Goal: Information Seeking & Learning: Learn about a topic

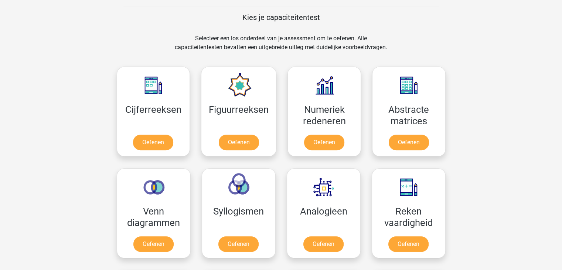
scroll to position [278, 0]
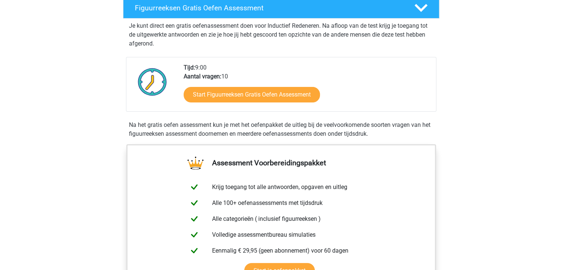
scroll to position [155, 0]
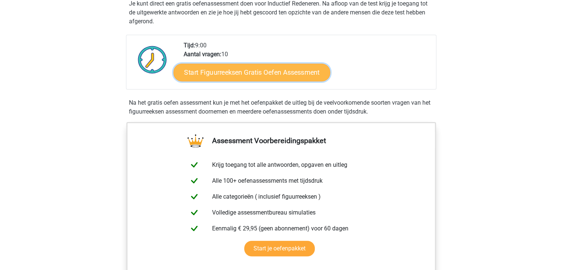
drag, startPoint x: 261, startPoint y: 69, endPoint x: 246, endPoint y: 73, distance: 14.9
click at [246, 73] on link "Start Figuurreeksen Gratis Oefen Assessment" at bounding box center [251, 72] width 157 height 18
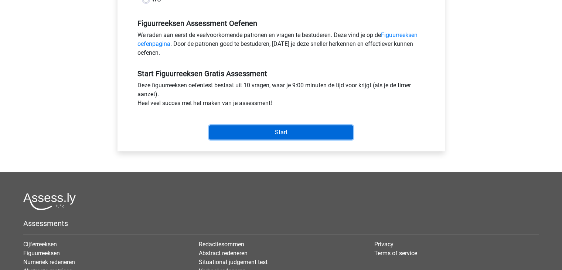
click at [257, 132] on input "Start" at bounding box center [281, 132] width 144 height 14
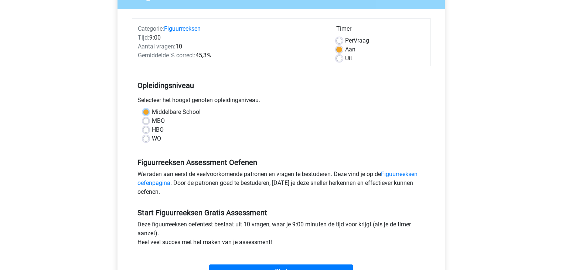
scroll to position [64, 0]
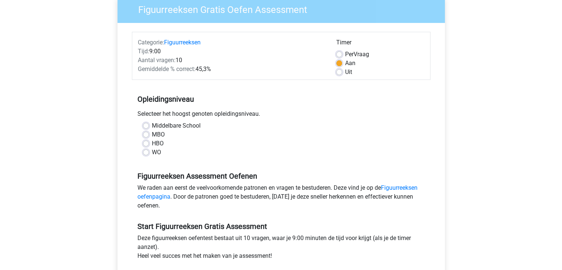
click at [150, 152] on div "WO" at bounding box center [281, 152] width 276 height 9
click at [152, 133] on label "MBO" at bounding box center [158, 134] width 13 height 9
click at [144, 133] on input "MBO" at bounding box center [146, 133] width 6 height 7
radio input "true"
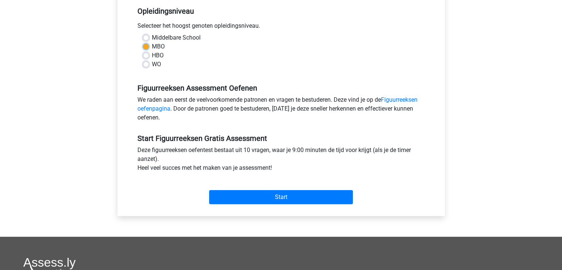
scroll to position [137, 0]
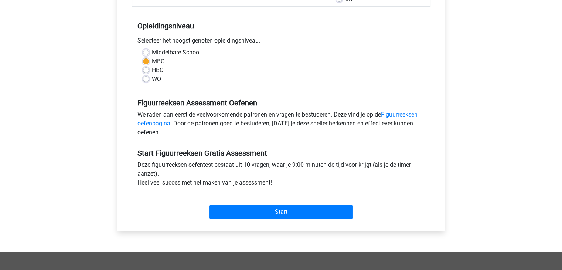
click at [145, 74] on div "HBO" at bounding box center [281, 70] width 276 height 9
click at [152, 71] on label "HBO" at bounding box center [158, 70] width 12 height 9
click at [145, 71] on input "HBO" at bounding box center [146, 69] width 6 height 7
radio input "true"
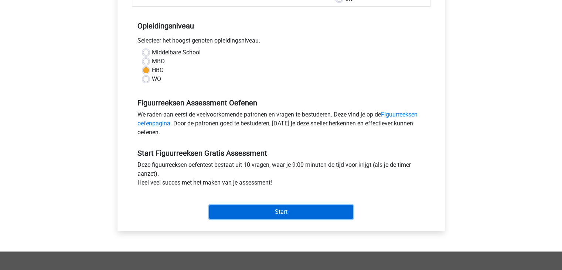
click at [270, 212] on input "Start" at bounding box center [281, 212] width 144 height 14
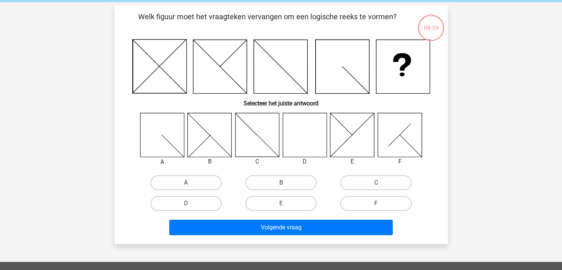
scroll to position [29, 0]
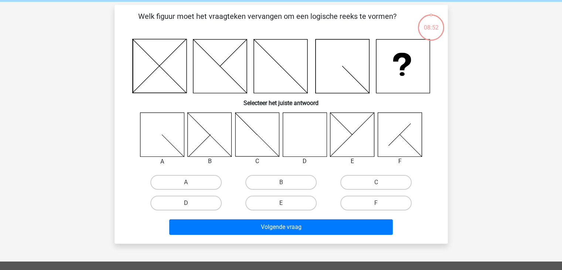
click at [184, 203] on label "D" at bounding box center [185, 202] width 71 height 15
click at [186, 203] on input "D" at bounding box center [188, 205] width 5 height 5
radio input "true"
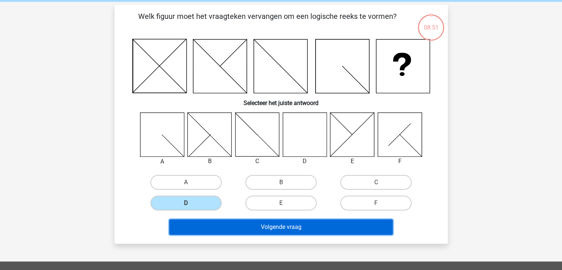
click at [240, 223] on button "Volgende vraag" at bounding box center [281, 227] width 224 height 16
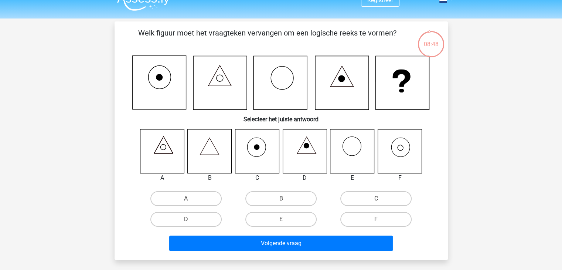
scroll to position [10, 0]
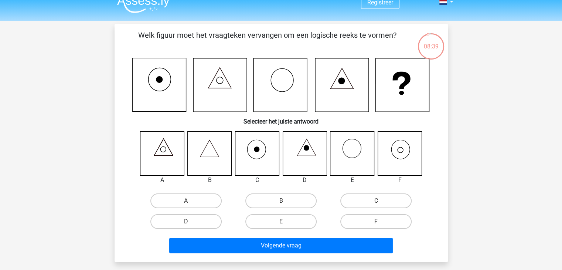
click at [391, 161] on icon at bounding box center [400, 153] width 44 height 44
click at [355, 219] on label "F" at bounding box center [375, 221] width 71 height 15
click at [376, 221] on input "F" at bounding box center [378, 223] width 5 height 5
radio input "true"
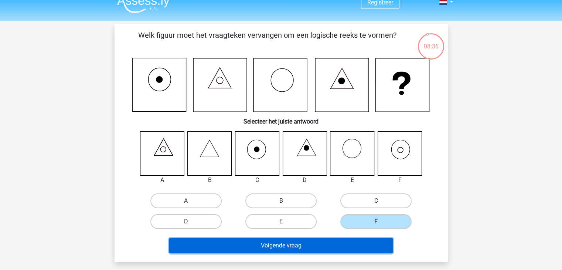
click at [341, 246] on button "Volgende vraag" at bounding box center [281, 246] width 224 height 16
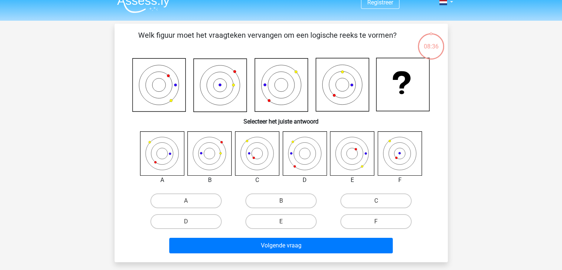
scroll to position [34, 0]
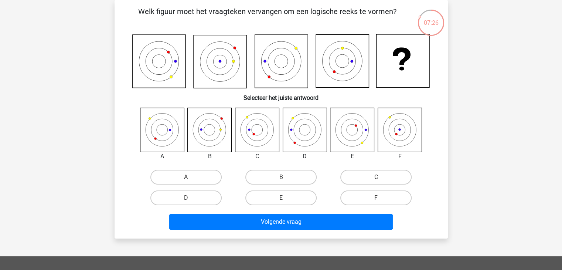
click at [259, 129] on icon at bounding box center [257, 130] width 44 height 44
click at [345, 178] on label "C" at bounding box center [375, 177] width 71 height 15
click at [376, 178] on input "C" at bounding box center [378, 179] width 5 height 5
radio input "true"
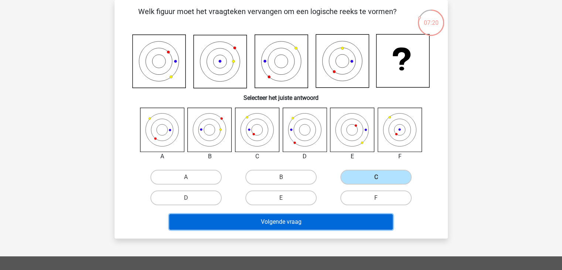
drag, startPoint x: 317, startPoint y: 224, endPoint x: 295, endPoint y: 221, distance: 22.7
click at [295, 221] on button "Volgende vraag" at bounding box center [281, 222] width 224 height 16
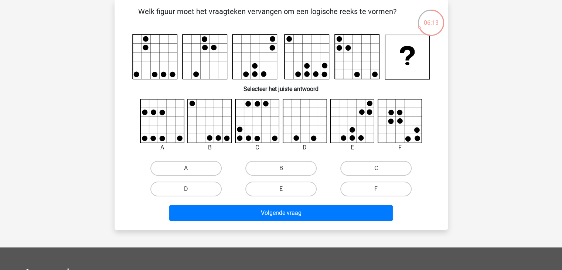
click at [298, 164] on label "B" at bounding box center [280, 168] width 71 height 15
click at [286, 168] on input "B" at bounding box center [283, 170] width 5 height 5
radio input "true"
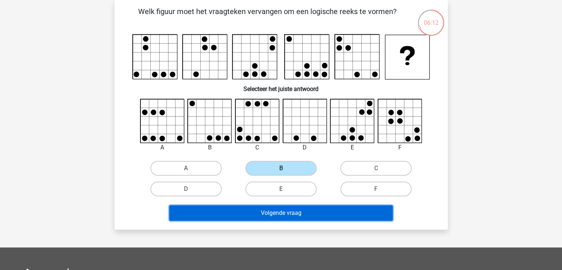
click at [293, 210] on button "Volgende vraag" at bounding box center [281, 213] width 224 height 16
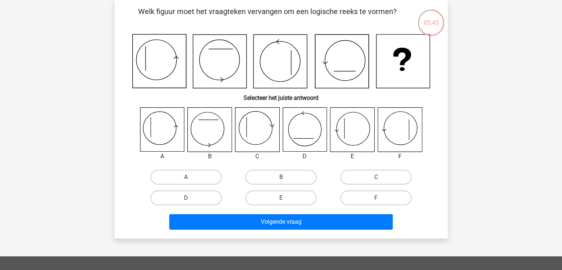
click at [156, 58] on icon at bounding box center [159, 61] width 54 height 54
click at [280, 199] on label "E" at bounding box center [280, 197] width 71 height 15
click at [281, 199] on input "E" at bounding box center [283, 200] width 5 height 5
radio input "true"
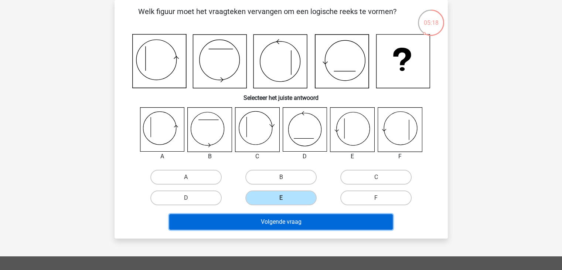
click at [289, 219] on button "Volgende vraag" at bounding box center [281, 222] width 224 height 16
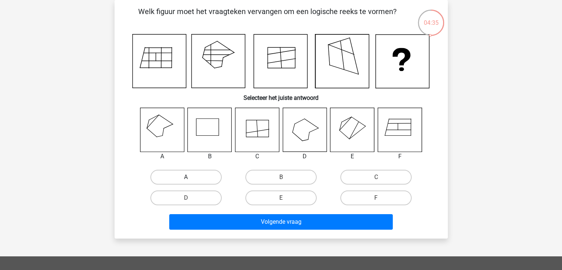
click at [167, 178] on label "A" at bounding box center [185, 177] width 71 height 15
click at [186, 178] on input "A" at bounding box center [188, 179] width 5 height 5
radio input "true"
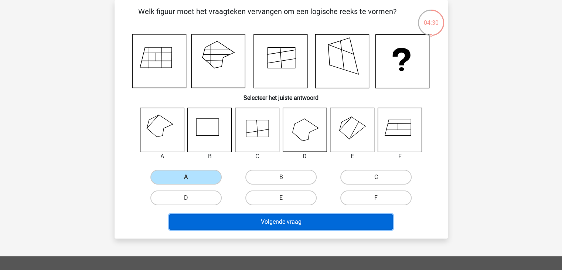
click at [258, 225] on button "Volgende vraag" at bounding box center [281, 222] width 224 height 16
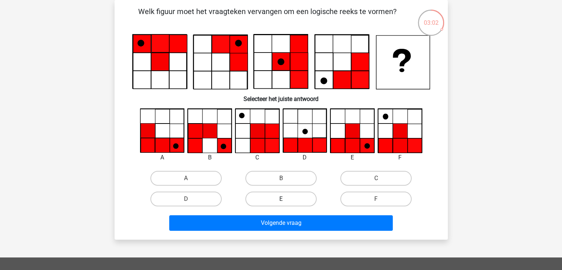
click at [292, 193] on label "E" at bounding box center [280, 198] width 71 height 15
click at [286, 199] on input "E" at bounding box center [283, 201] width 5 height 5
radio input "true"
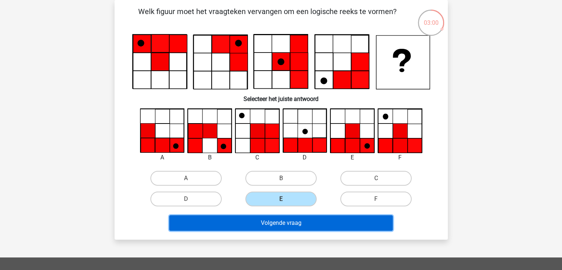
click at [297, 221] on button "Volgende vraag" at bounding box center [281, 223] width 224 height 16
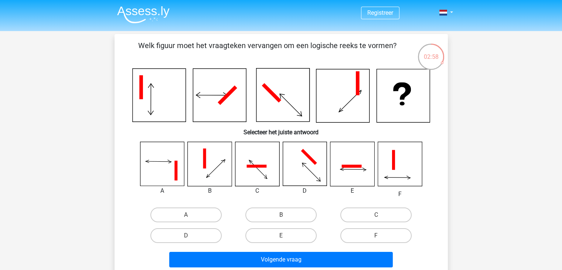
scroll to position [28, 0]
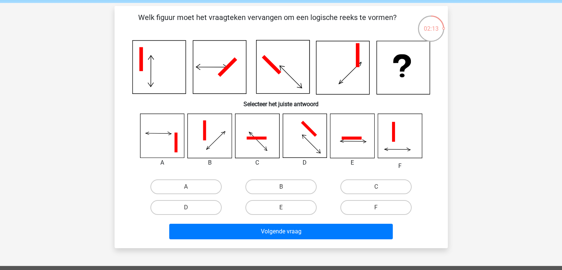
click at [253, 145] on icon at bounding box center [257, 136] width 44 height 44
click at [257, 138] on icon at bounding box center [256, 137] width 20 height 3
click at [359, 181] on label "C" at bounding box center [375, 186] width 71 height 15
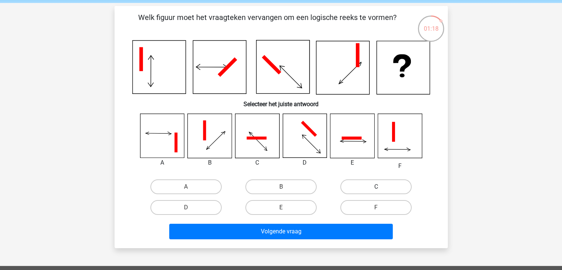
click at [376, 187] on input "C" at bounding box center [378, 189] width 5 height 5
radio input "true"
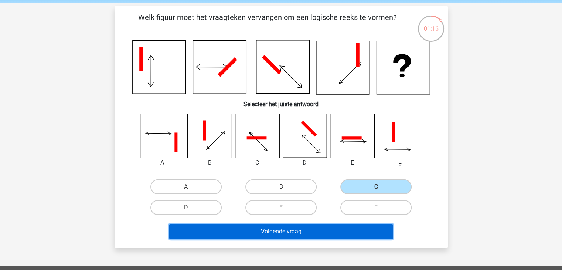
click at [346, 228] on button "Volgende vraag" at bounding box center [281, 232] width 224 height 16
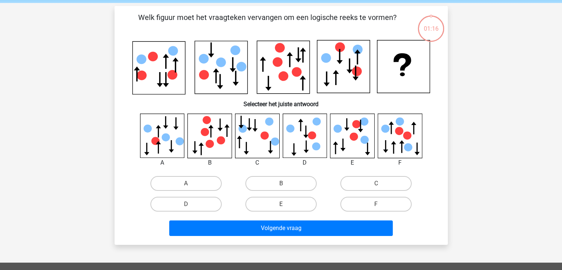
scroll to position [34, 0]
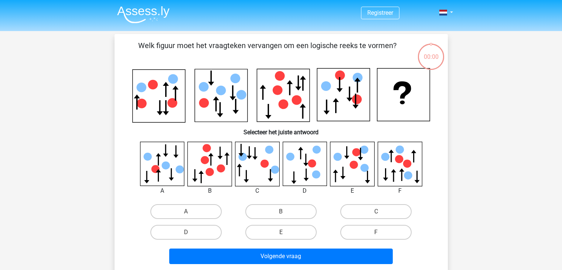
scroll to position [34, 0]
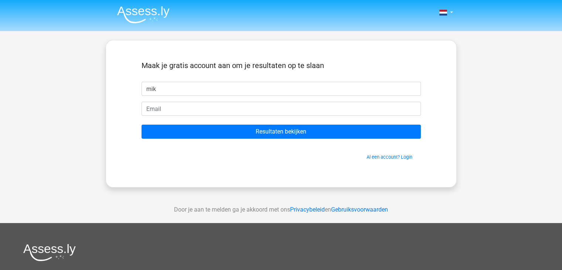
type input "mik"
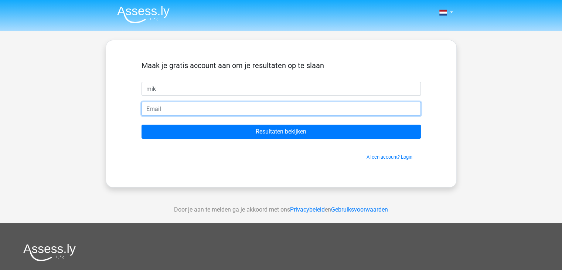
click at [215, 110] on input "email" at bounding box center [281, 109] width 279 height 14
type input "[EMAIL_ADDRESS][DOMAIN_NAME]"
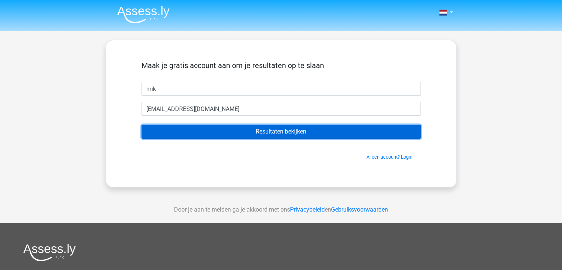
click at [275, 133] on input "Resultaten bekijken" at bounding box center [281, 132] width 279 height 14
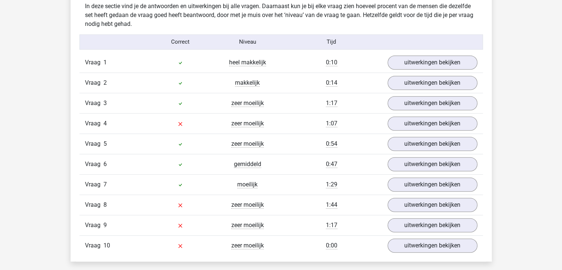
scroll to position [594, 0]
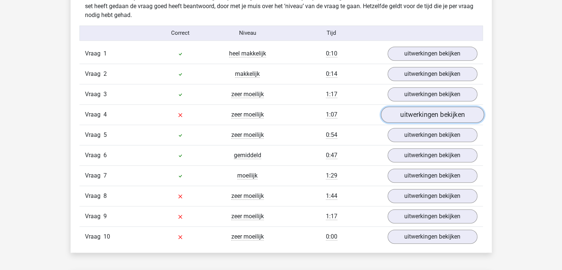
click at [408, 119] on link "uitwerkingen bekijken" at bounding box center [432, 114] width 103 height 16
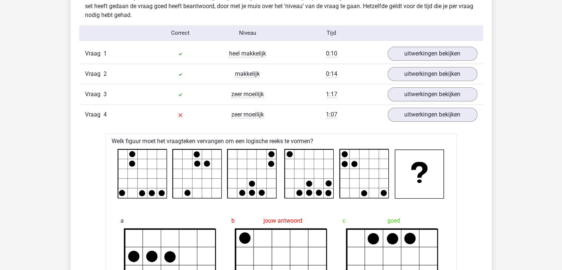
drag, startPoint x: 408, startPoint y: 119, endPoint x: 376, endPoint y: 122, distance: 32.0
click at [376, 122] on div "Vraag 4 zeer moeilijk 1:07 uitwerkingen bekijken" at bounding box center [280, 114] width 403 height 20
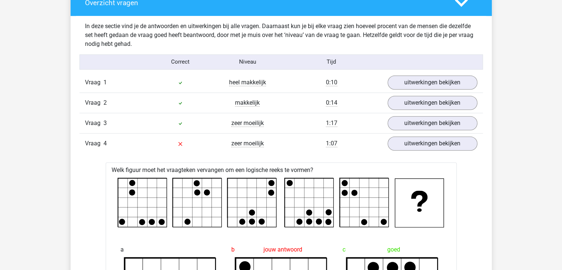
scroll to position [630, 0]
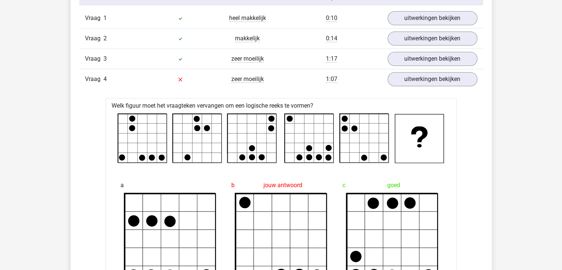
click at [130, 159] on rect at bounding box center [142, 138] width 49 height 49
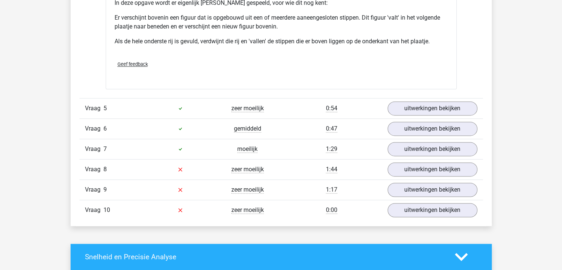
scroll to position [1060, 0]
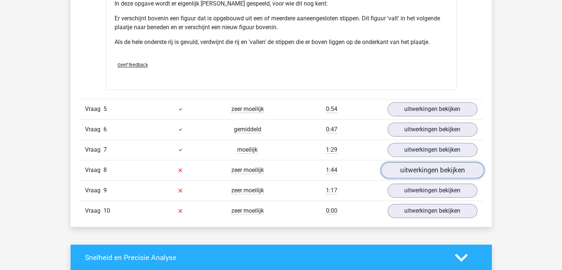
click at [402, 169] on link "uitwerkingen bekijken" at bounding box center [432, 170] width 103 height 16
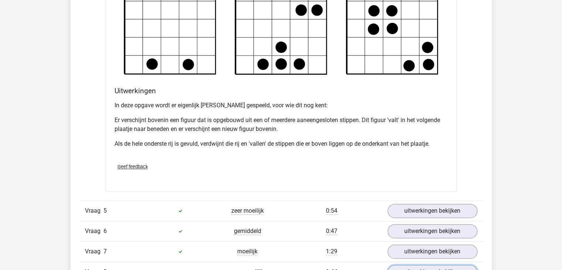
scroll to position [1108, 0]
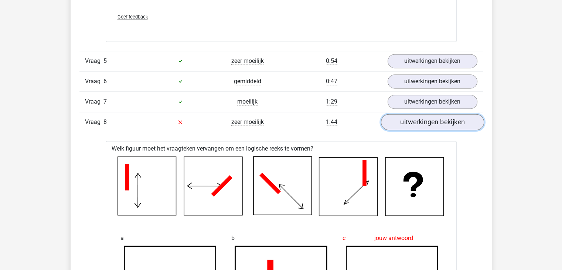
drag, startPoint x: 262, startPoint y: 130, endPoint x: 433, endPoint y: 114, distance: 171.1
click at [433, 114] on link "uitwerkingen bekijken" at bounding box center [432, 122] width 103 height 16
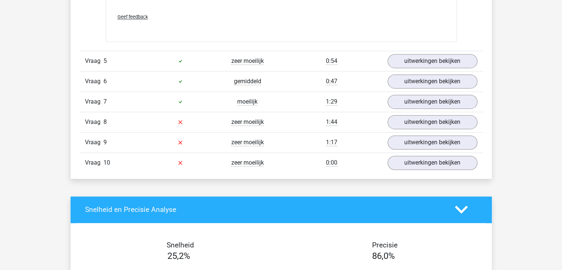
click at [422, 132] on div "Vraag 9 zeer moeilijk 1:17 uitwerkingen bekijken" at bounding box center [280, 142] width 403 height 20
click at [411, 138] on link "uitwerkingen bekijken" at bounding box center [432, 142] width 103 height 16
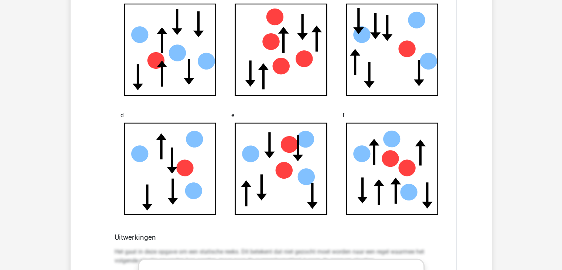
scroll to position [1369, 0]
